Goal: Transaction & Acquisition: Purchase product/service

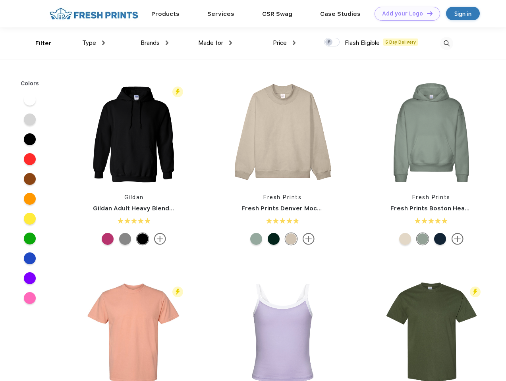
scroll to position [0, 0]
click at [404, 14] on link "Add your Logo Design Tool" at bounding box center [408, 14] width 66 height 14
click at [0, 0] on div "Design Tool" at bounding box center [0, 0] width 0 height 0
click at [426, 13] on link "Add your Logo Design Tool" at bounding box center [408, 14] width 66 height 14
click at [38, 43] on div "Filter" at bounding box center [43, 43] width 16 height 9
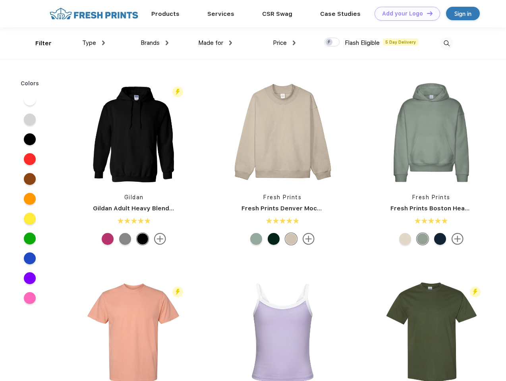
click at [94, 43] on span "Type" at bounding box center [89, 42] width 14 height 7
click at [155, 43] on span "Brands" at bounding box center [150, 42] width 19 height 7
click at [215, 43] on span "Made for" at bounding box center [210, 42] width 25 height 7
click at [284, 43] on span "Price" at bounding box center [280, 42] width 14 height 7
click at [332, 43] on div at bounding box center [331, 42] width 15 height 9
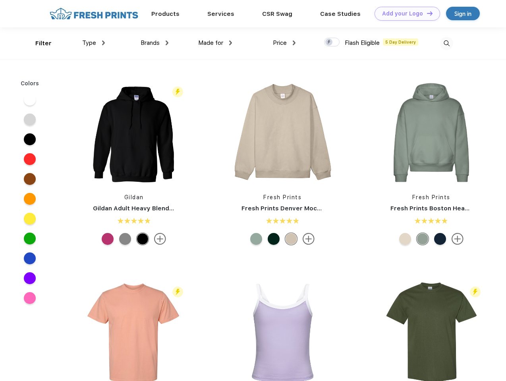
click at [329, 43] on input "checkbox" at bounding box center [326, 39] width 5 height 5
click at [447, 43] on img at bounding box center [446, 43] width 13 height 13
